Goal: Task Accomplishment & Management: Manage account settings

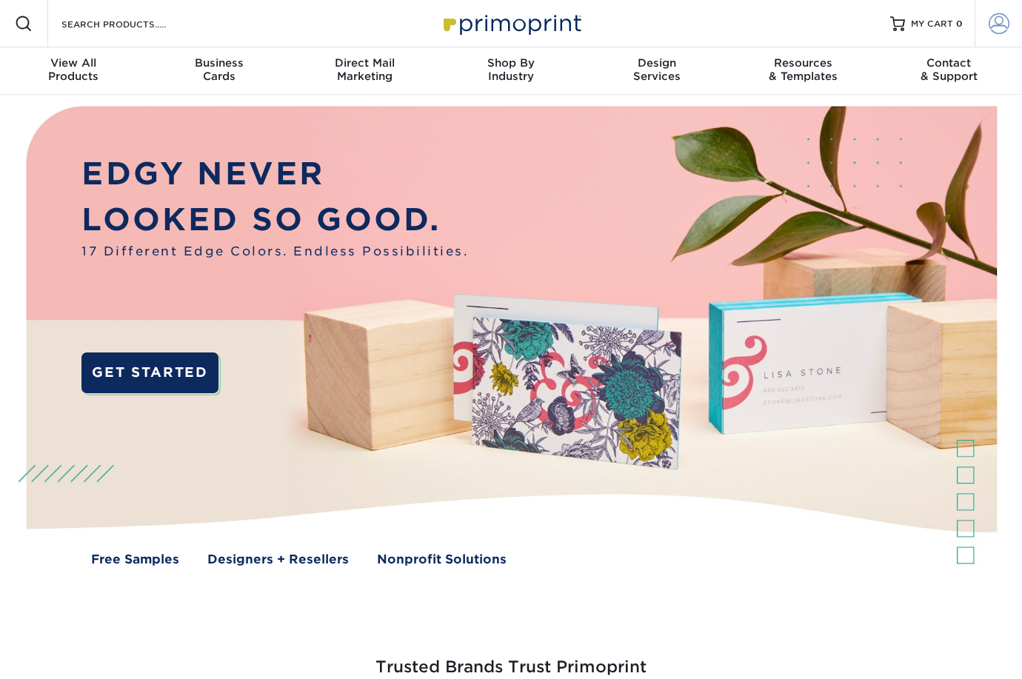
type input "[EMAIL_ADDRESS][DOMAIN_NAME]"
click at [992, 24] on span at bounding box center [998, 23] width 21 height 21
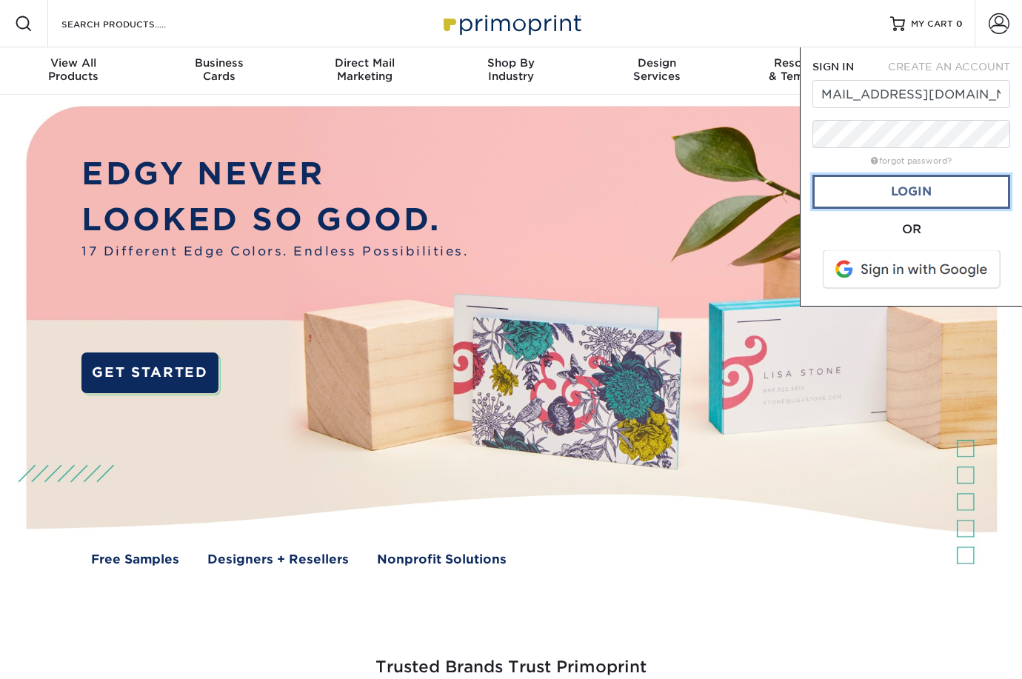
click at [895, 198] on link "Login" at bounding box center [911, 192] width 198 height 34
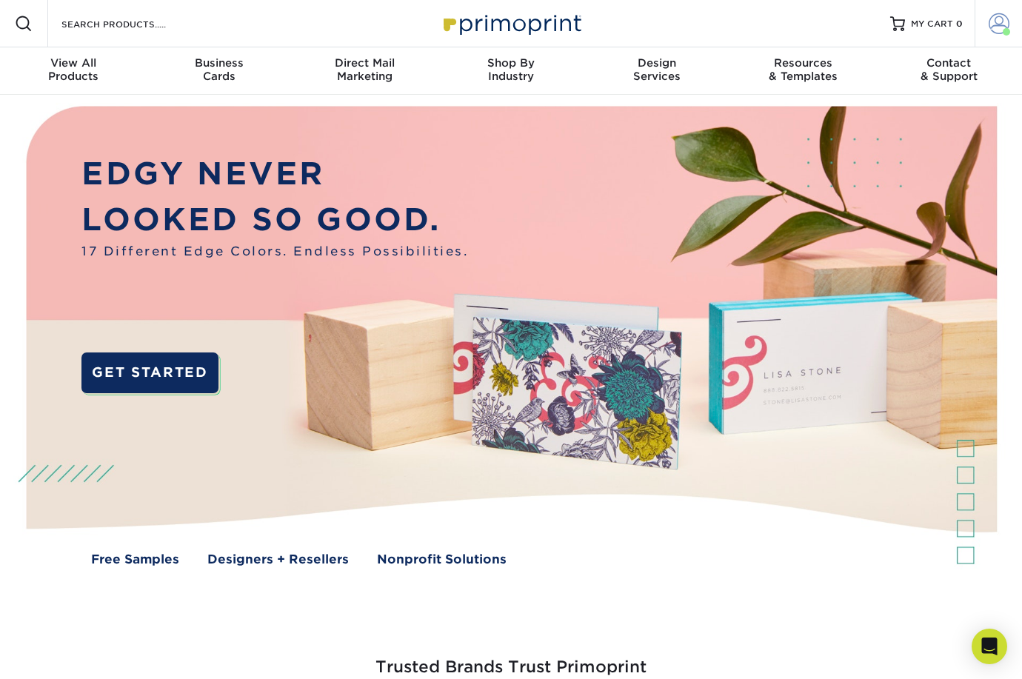
click at [992, 33] on span at bounding box center [998, 23] width 21 height 21
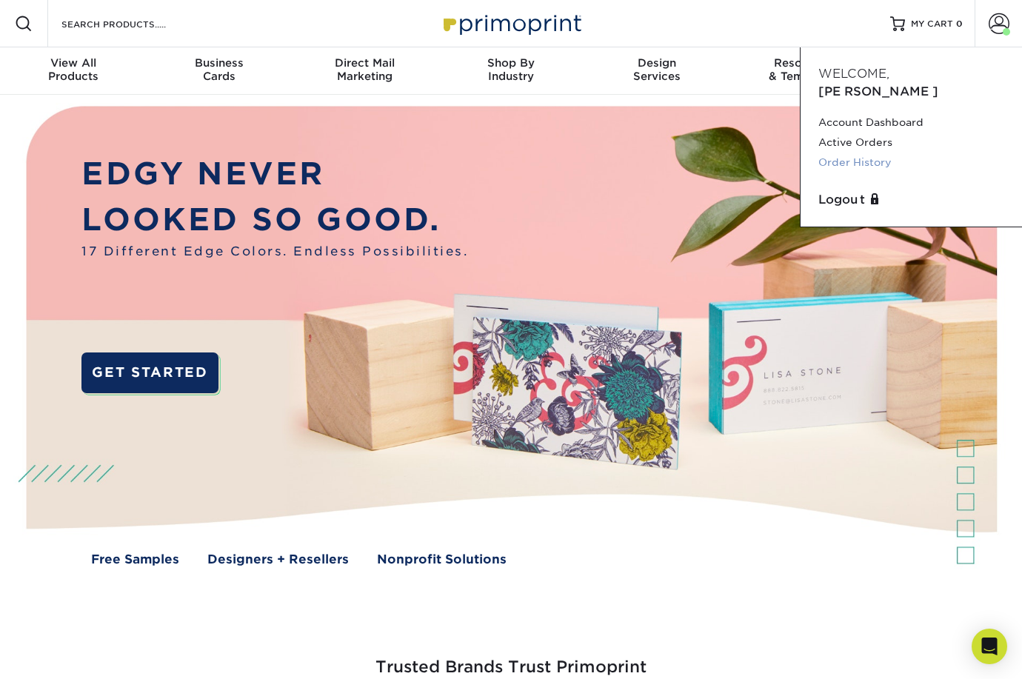
click at [862, 152] on link "Order History" at bounding box center [911, 162] width 186 height 20
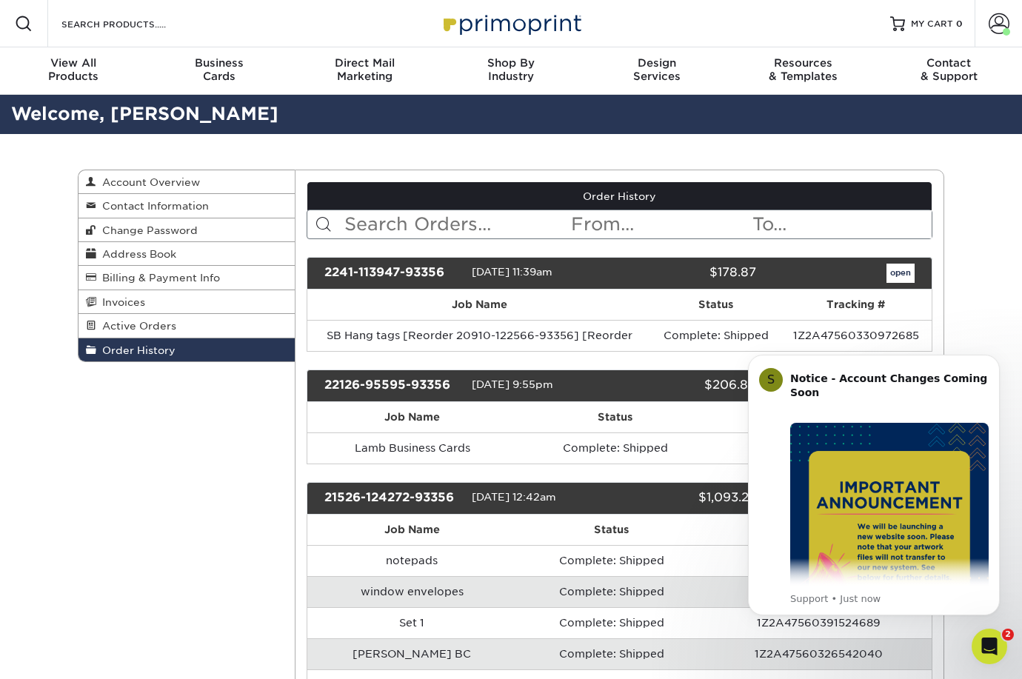
click at [653, 415] on th "Status" at bounding box center [614, 417] width 194 height 30
click at [996, 358] on icon "Dismiss notification" at bounding box center [994, 358] width 5 height 5
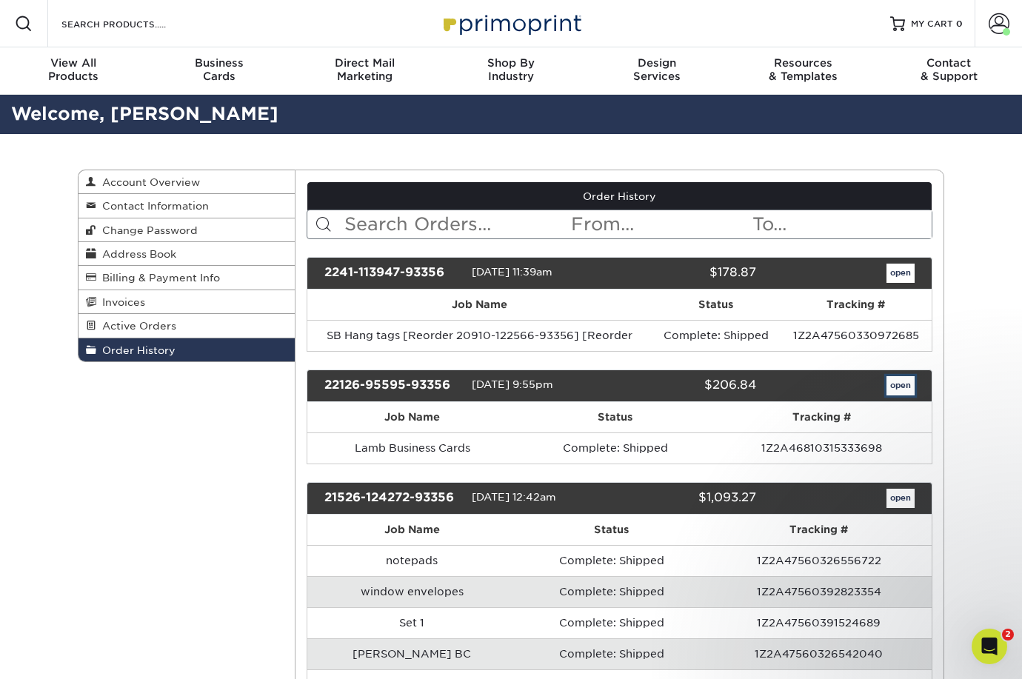
click at [895, 386] on link "open" at bounding box center [900, 385] width 28 height 19
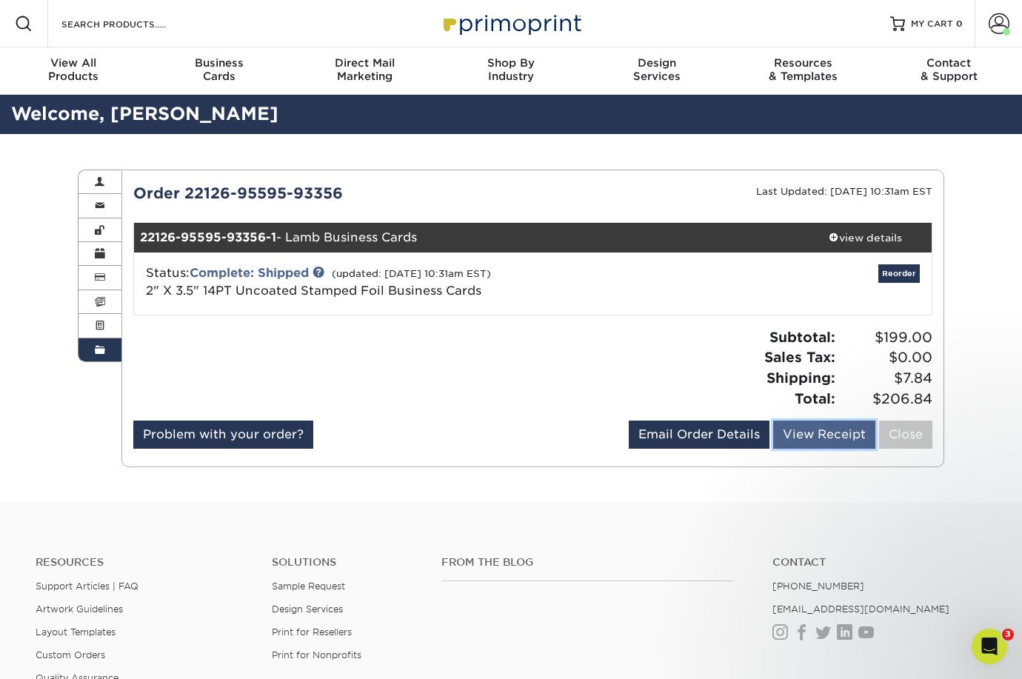
click at [793, 436] on link "View Receipt" at bounding box center [824, 434] width 102 height 28
